Goal: Task Accomplishment & Management: Manage account settings

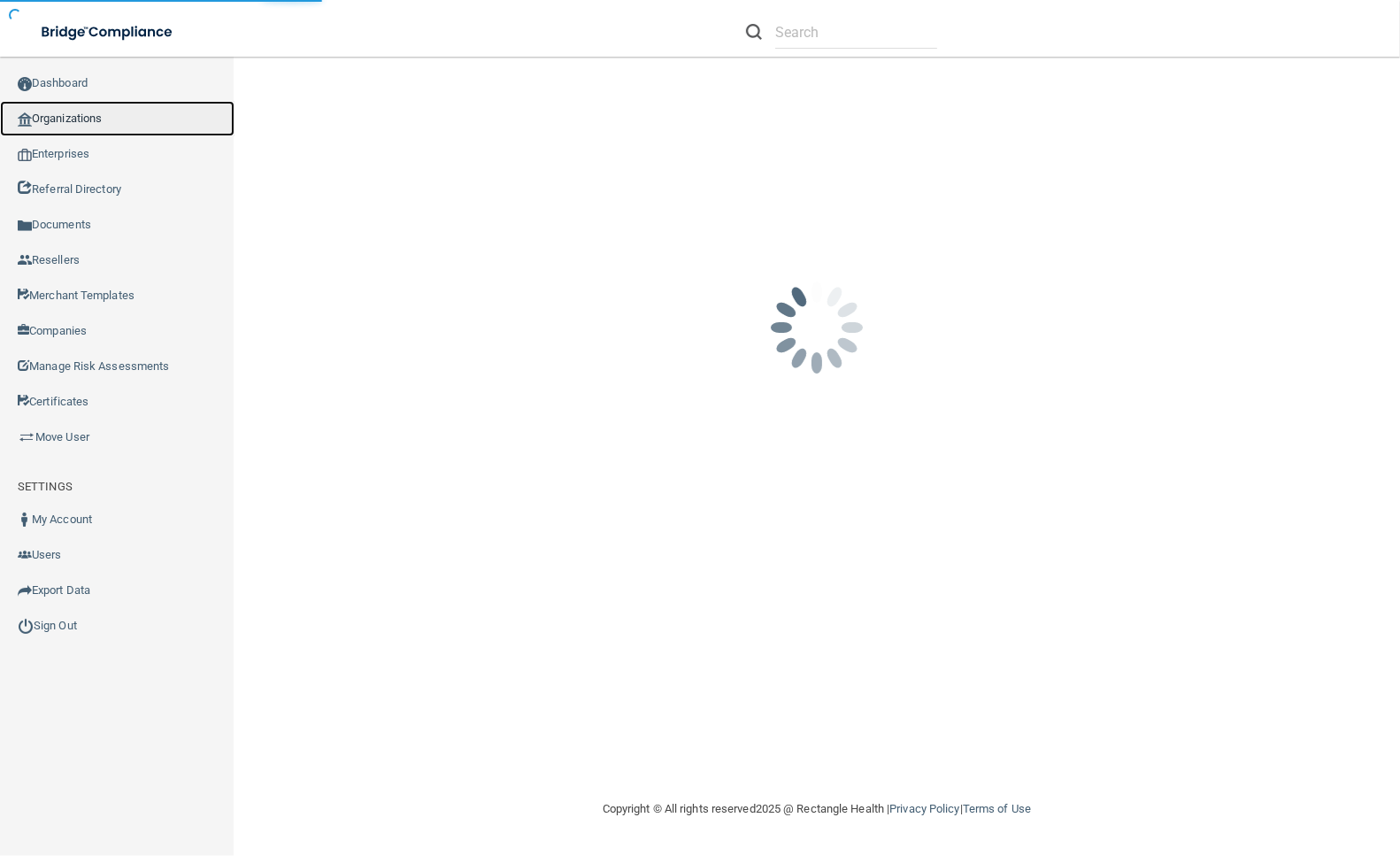
click at [128, 117] on link "Organizations" at bounding box center [117, 118] width 235 height 36
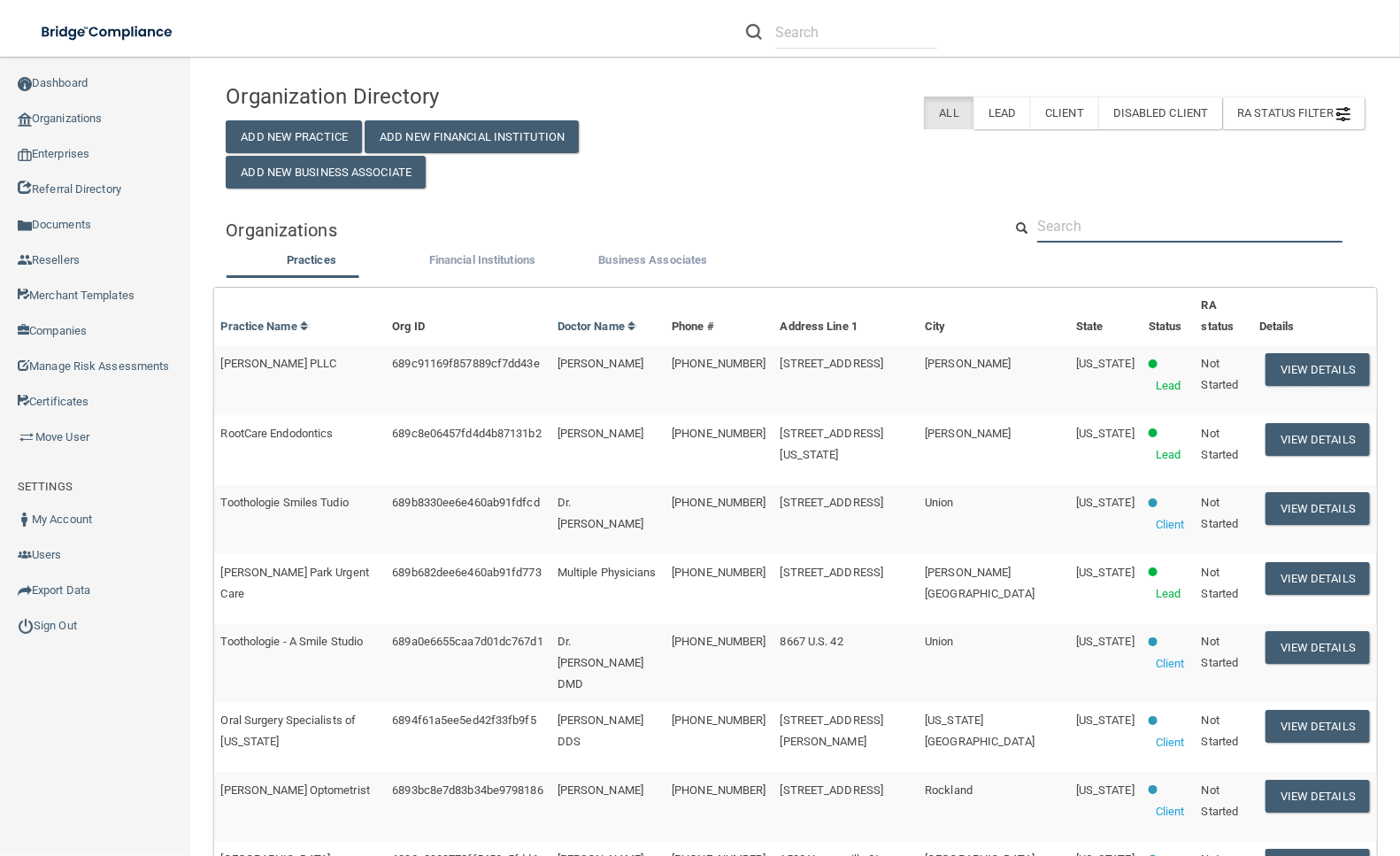
click at [1060, 243] on input "text" at bounding box center [1190, 226] width 306 height 33
paste input "[PERSON_NAME][EMAIL_ADDRESS][DOMAIN_NAME]"
type input "[PERSON_NAME][EMAIL_ADDRESS][DOMAIN_NAME]"
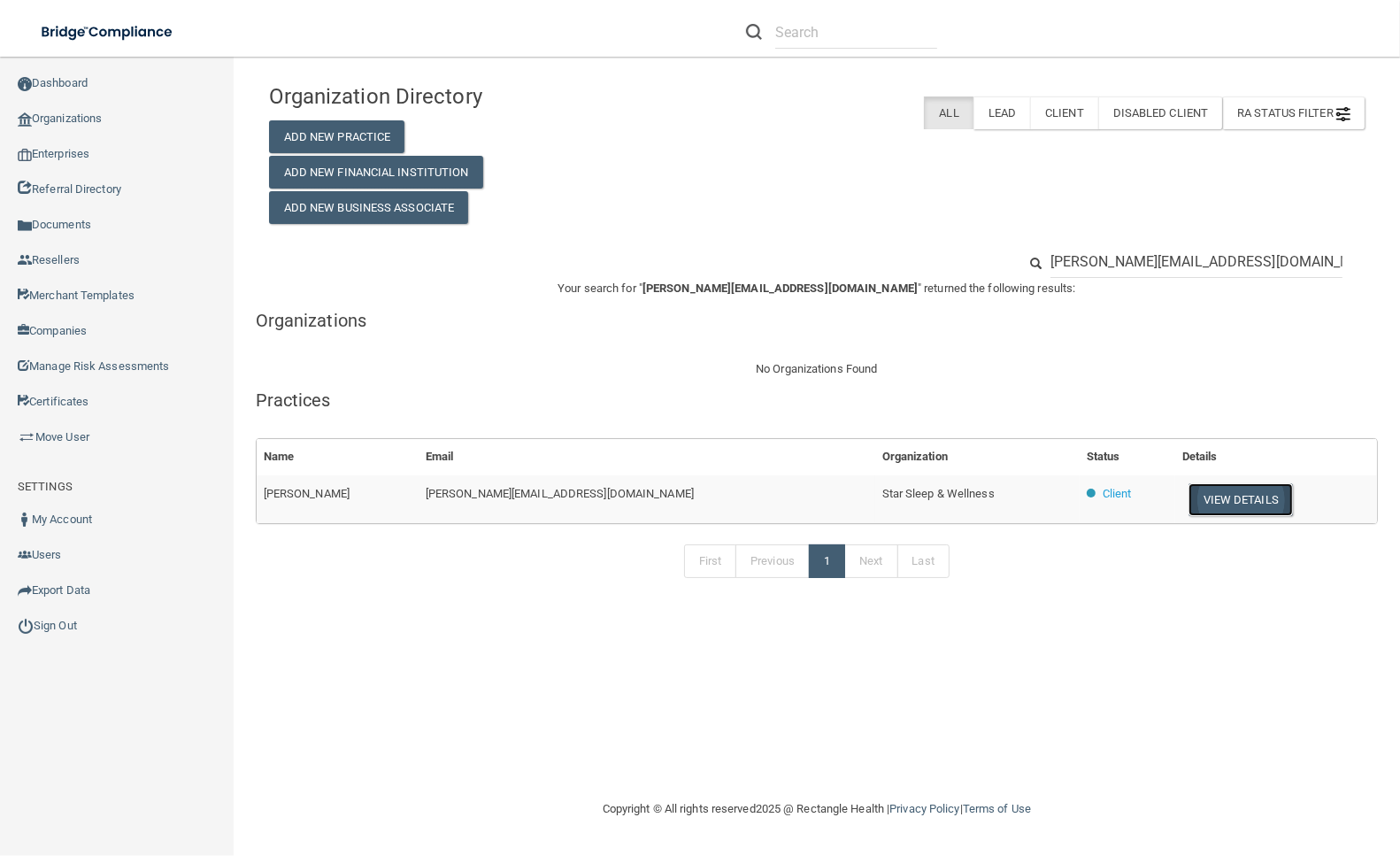
click at [1188, 499] on button "View Details" at bounding box center [1240, 500] width 104 height 33
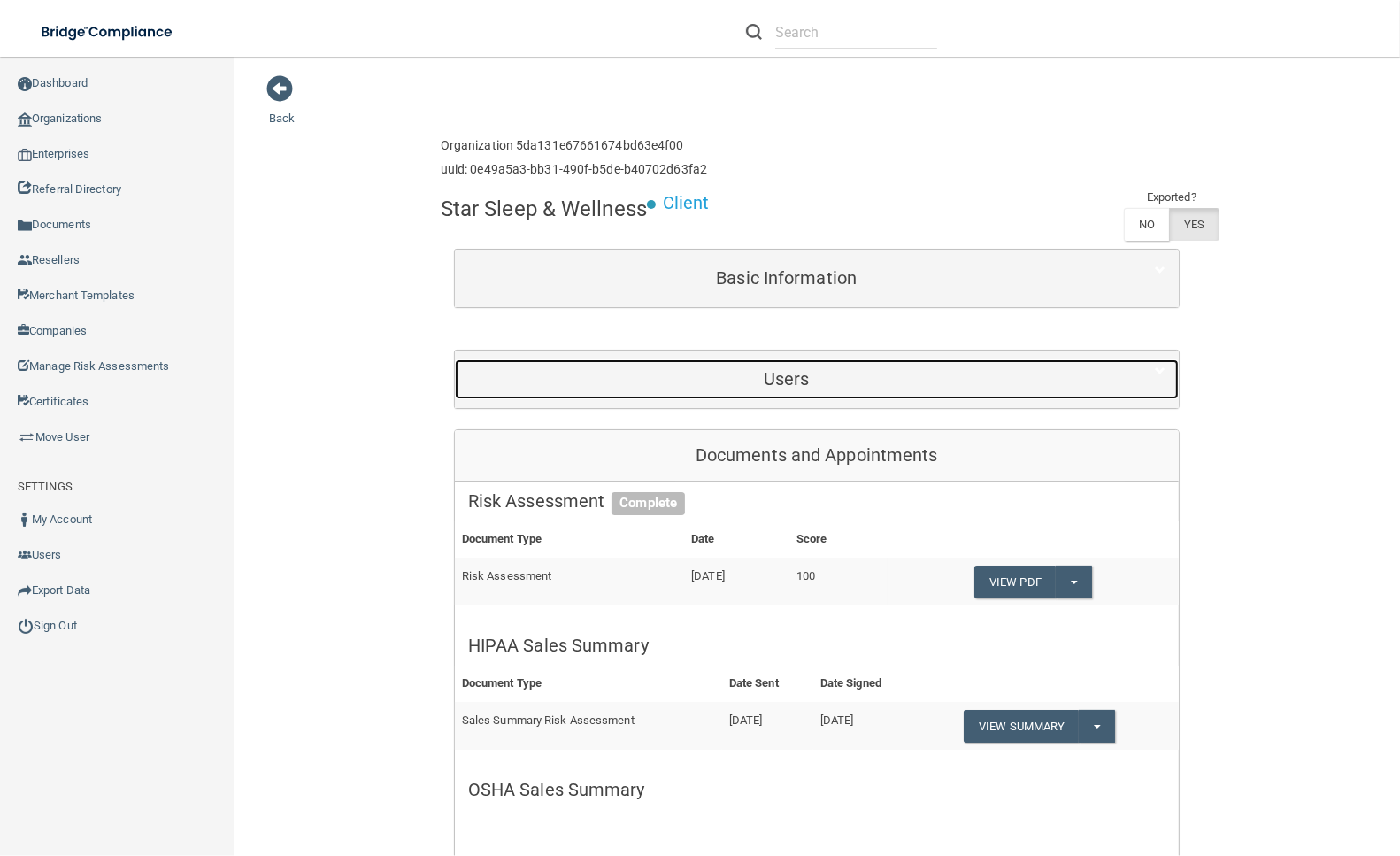
drag, startPoint x: 773, startPoint y: 381, endPoint x: 912, endPoint y: 349, distance: 142.6
click at [773, 381] on h5 "Users" at bounding box center [786, 379] width 637 height 19
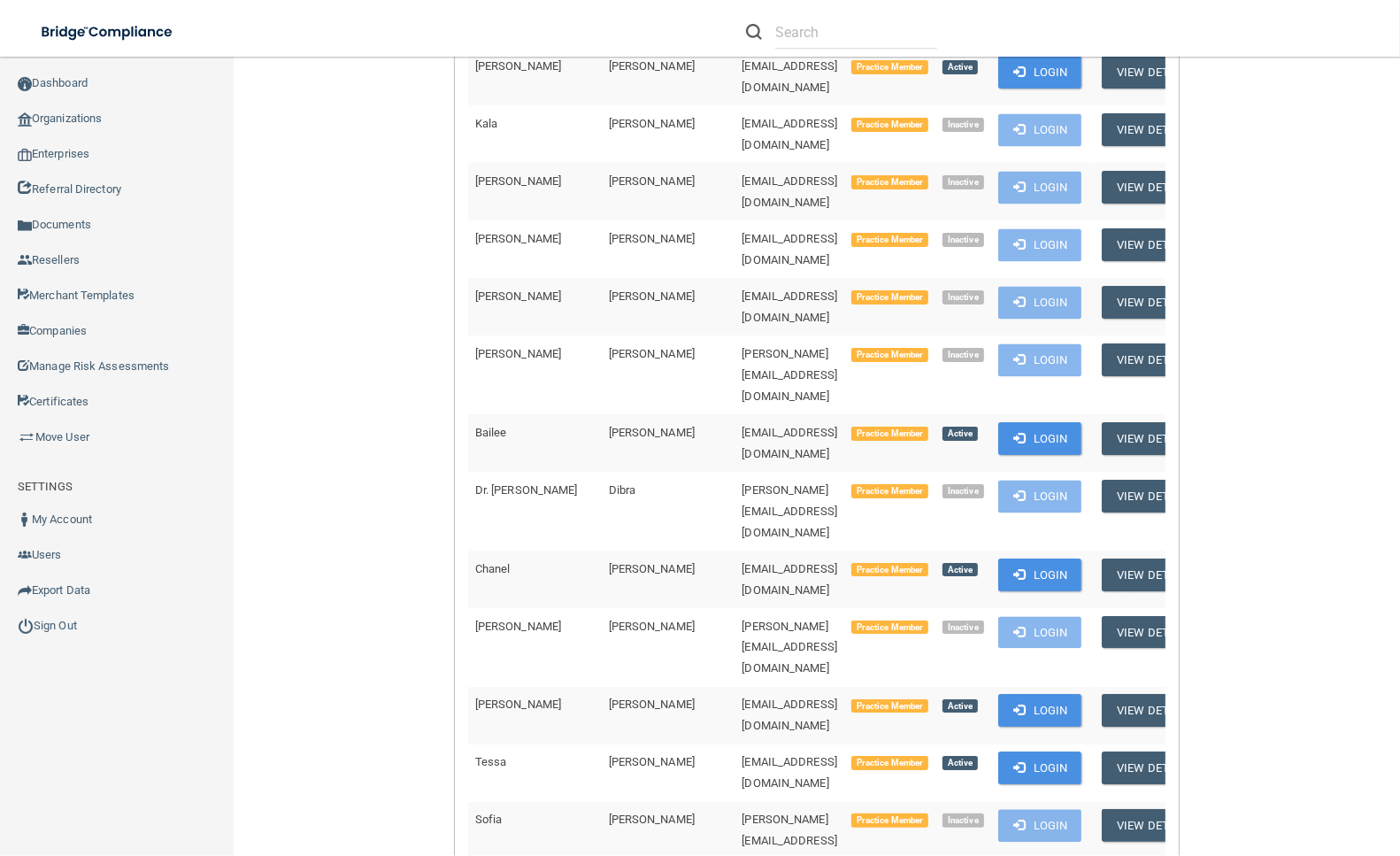
scroll to position [8602, 0]
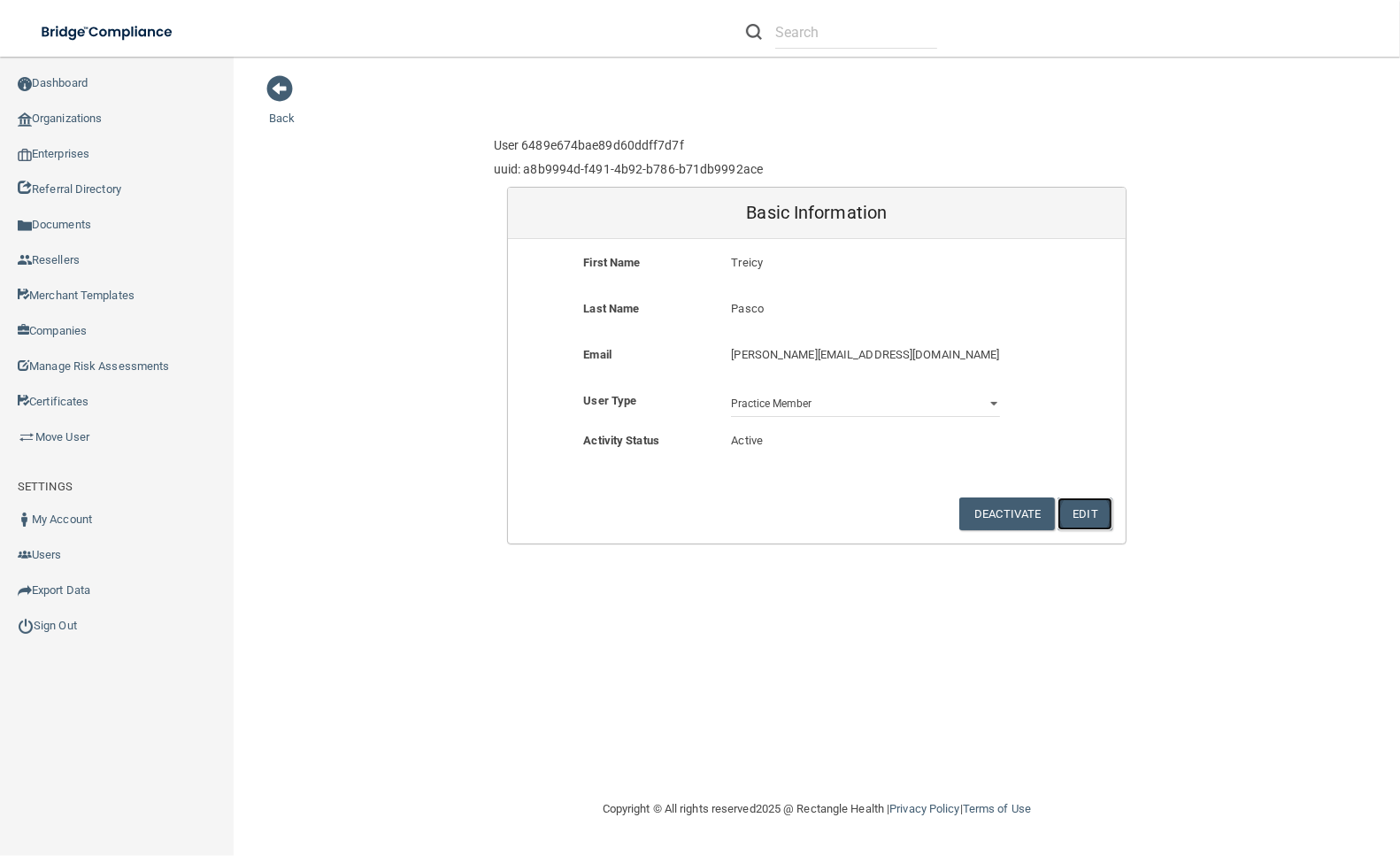
click at [1098, 512] on button "Edit" at bounding box center [1085, 514] width 54 height 33
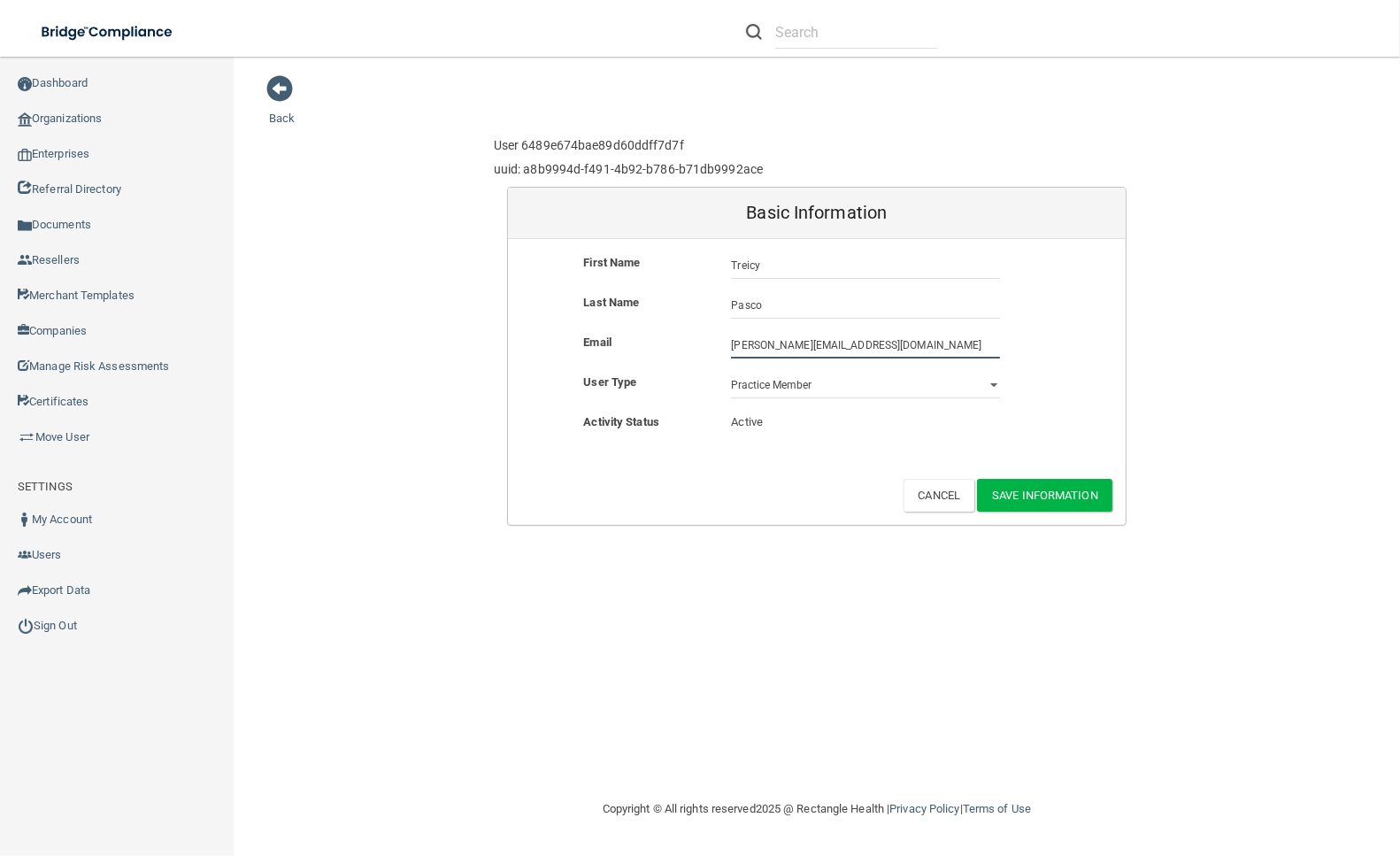
click at [896, 350] on input "[PERSON_NAME][EMAIL_ADDRESS][DOMAIN_NAME]" at bounding box center [865, 344] width 269 height 26
paste input "tpasco@stswell"
type input "[EMAIL_ADDRESS][DOMAIN_NAME]"
drag, startPoint x: 800, startPoint y: 341, endPoint x: 693, endPoint y: 339, distance: 107.0
click at [693, 339] on div "Email [EMAIL_ADDRESS][DOMAIN_NAME] [EMAIL_ADDRESS][DOMAIN_NAME]" at bounding box center [816, 344] width 618 height 26
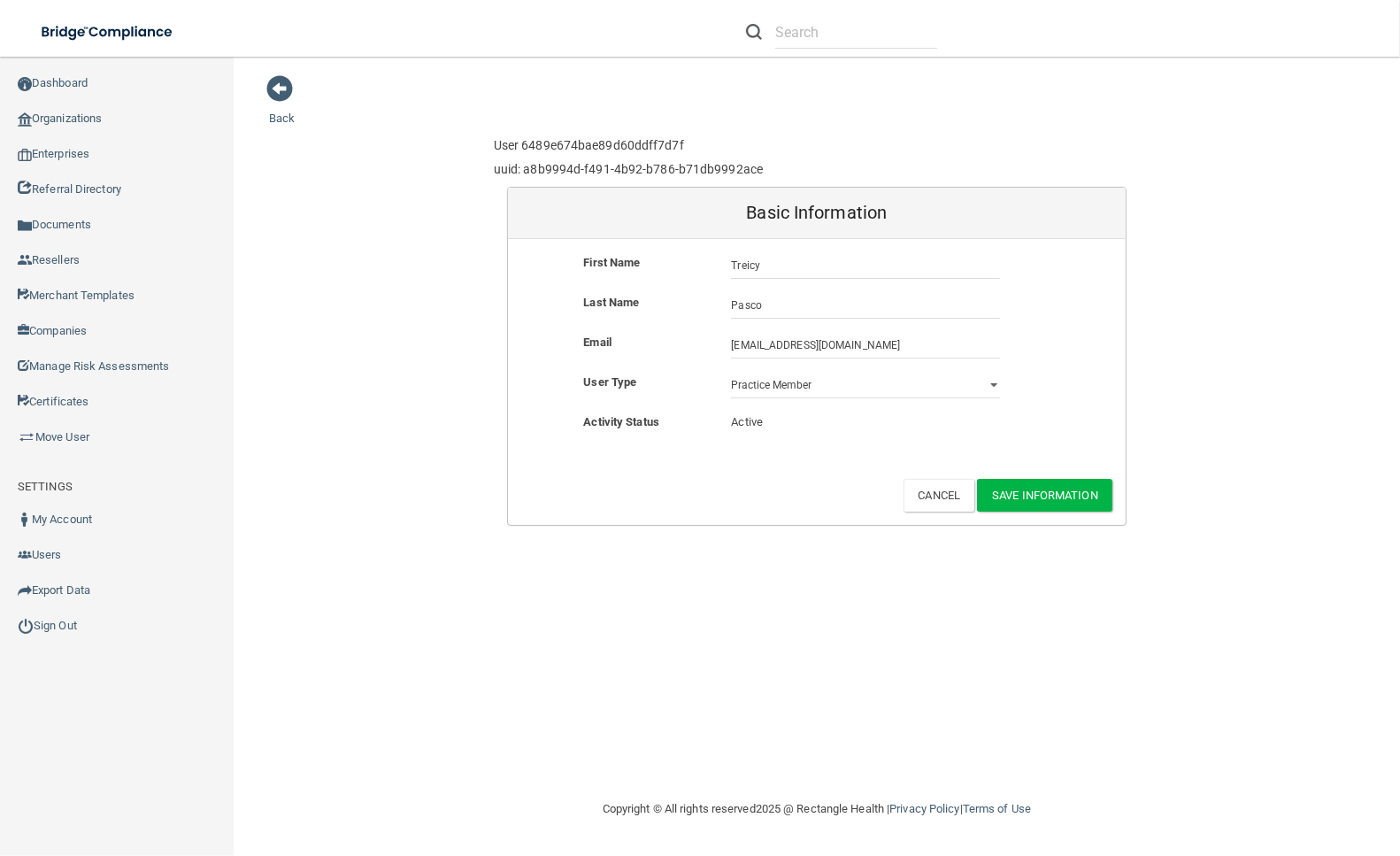
drag, startPoint x: 994, startPoint y: 559, endPoint x: 1006, endPoint y: 517, distance: 43.7
click at [994, 559] on div "Back User 6489e674bae89d60ddff7d7f uuid: a8b9994d-f491-4b92-b786-b71db9992ace B…" at bounding box center [816, 428] width 1095 height 706
click at [1057, 493] on button "Save Information" at bounding box center [1044, 495] width 135 height 33
